Goal: Transaction & Acquisition: Download file/media

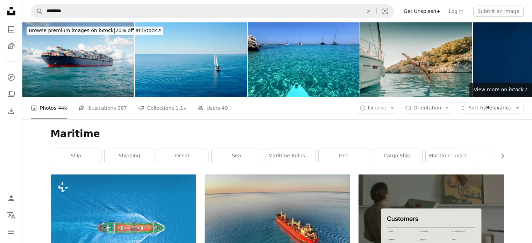
scroll to position [3708, 0]
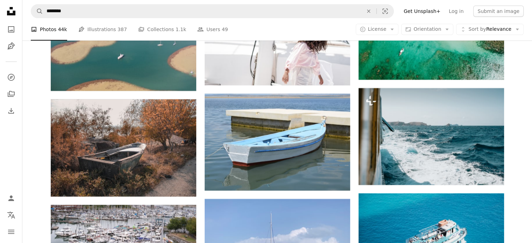
scroll to position [5344, 0]
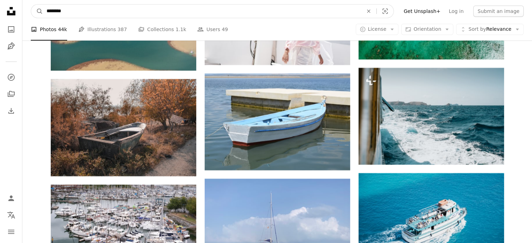
click at [71, 14] on input "********" at bounding box center [202, 11] width 318 height 13
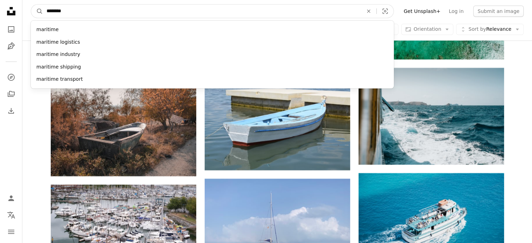
click at [71, 14] on input "********" at bounding box center [202, 11] width 318 height 13
type input "******"
click button "A magnifying glass" at bounding box center [37, 11] width 12 height 13
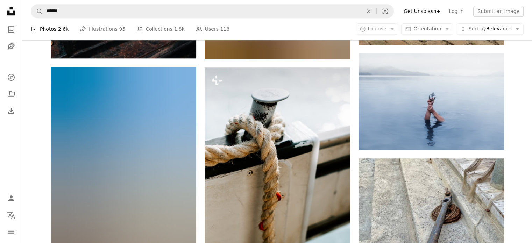
scroll to position [546, 0]
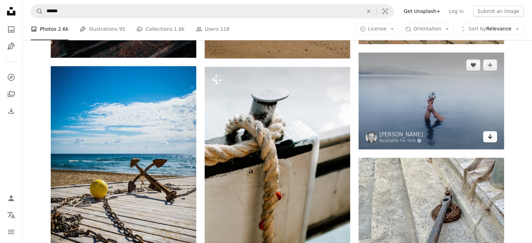
click at [490, 141] on link "Arrow pointing down" at bounding box center [490, 136] width 14 height 11
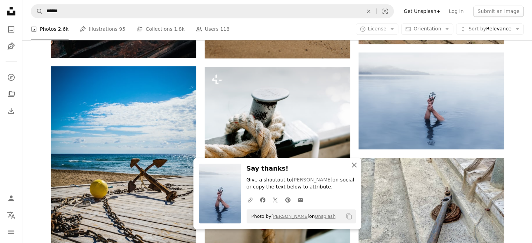
click at [355, 166] on icon "An X shape" at bounding box center [354, 165] width 8 height 8
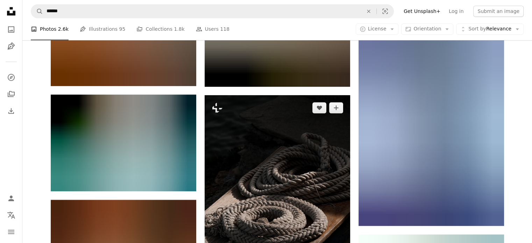
scroll to position [993, 0]
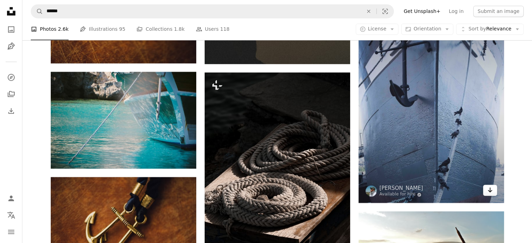
click at [492, 191] on link "Arrow pointing down" at bounding box center [490, 190] width 14 height 11
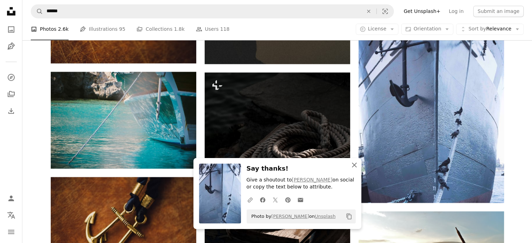
click at [355, 166] on icon "button" at bounding box center [354, 165] width 5 height 5
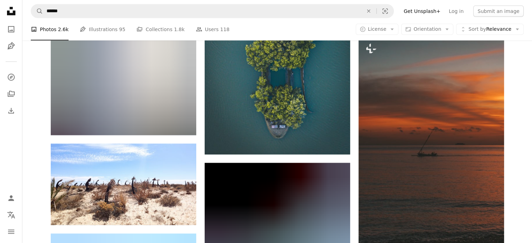
scroll to position [4463, 0]
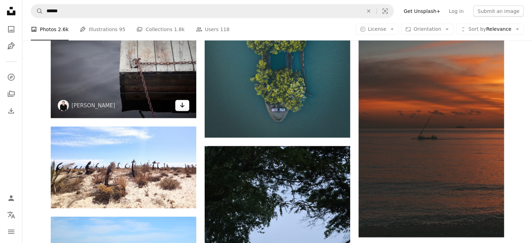
click at [183, 107] on icon "Arrow pointing down" at bounding box center [182, 105] width 6 height 8
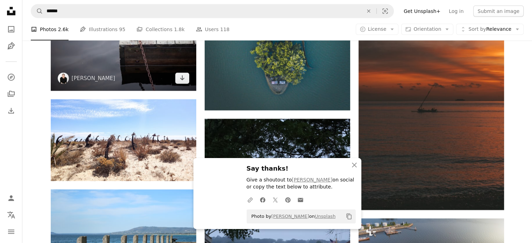
scroll to position [4491, 0]
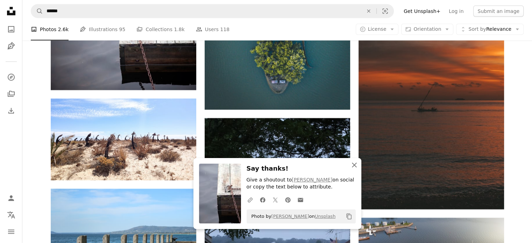
click at [354, 164] on icon "An X shape" at bounding box center [354, 165] width 8 height 8
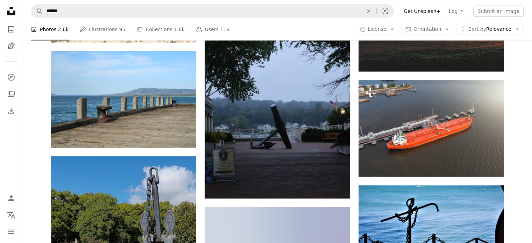
scroll to position [4631, 0]
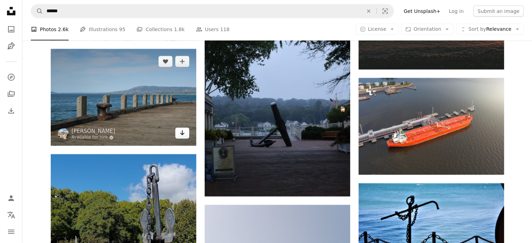
click at [182, 134] on icon "Download" at bounding box center [182, 132] width 5 height 5
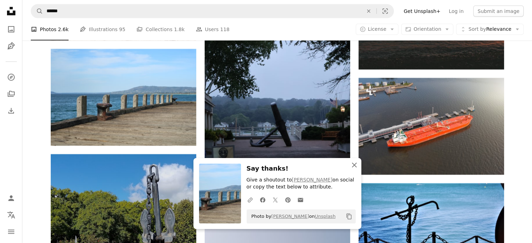
click at [354, 165] on icon "button" at bounding box center [354, 165] width 5 height 5
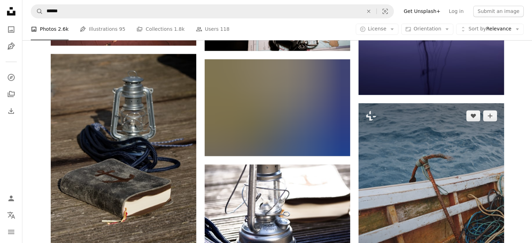
scroll to position [6394, 0]
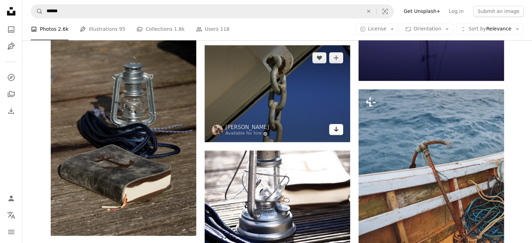
click at [338, 128] on icon "Arrow pointing down" at bounding box center [336, 129] width 6 height 8
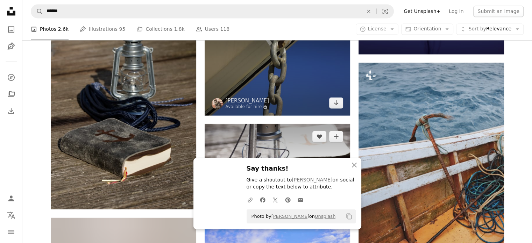
scroll to position [6422, 0]
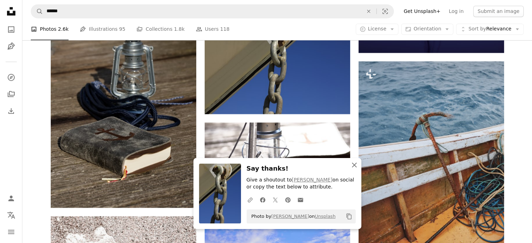
click at [354, 166] on icon "An X shape" at bounding box center [354, 165] width 8 height 8
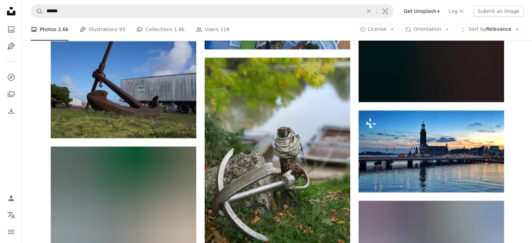
scroll to position [8366, 0]
